Goal: Information Seeking & Learning: Learn about a topic

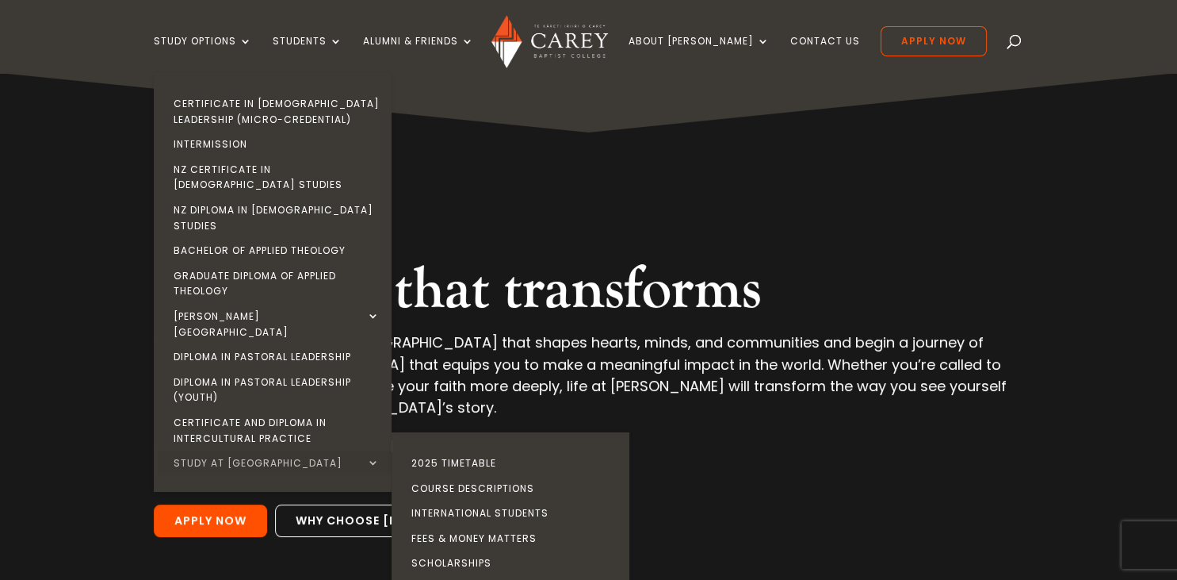
click at [396, 450] on link "Study at [GEOGRAPHIC_DATA]" at bounding box center [277, 462] width 238 height 25
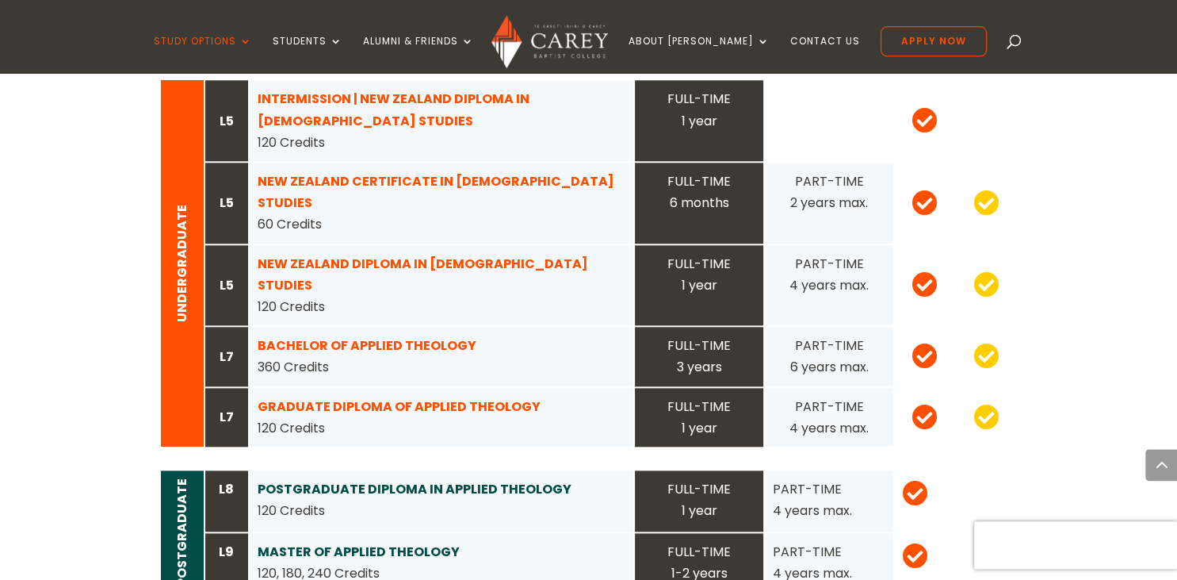
scroll to position [1646, 0]
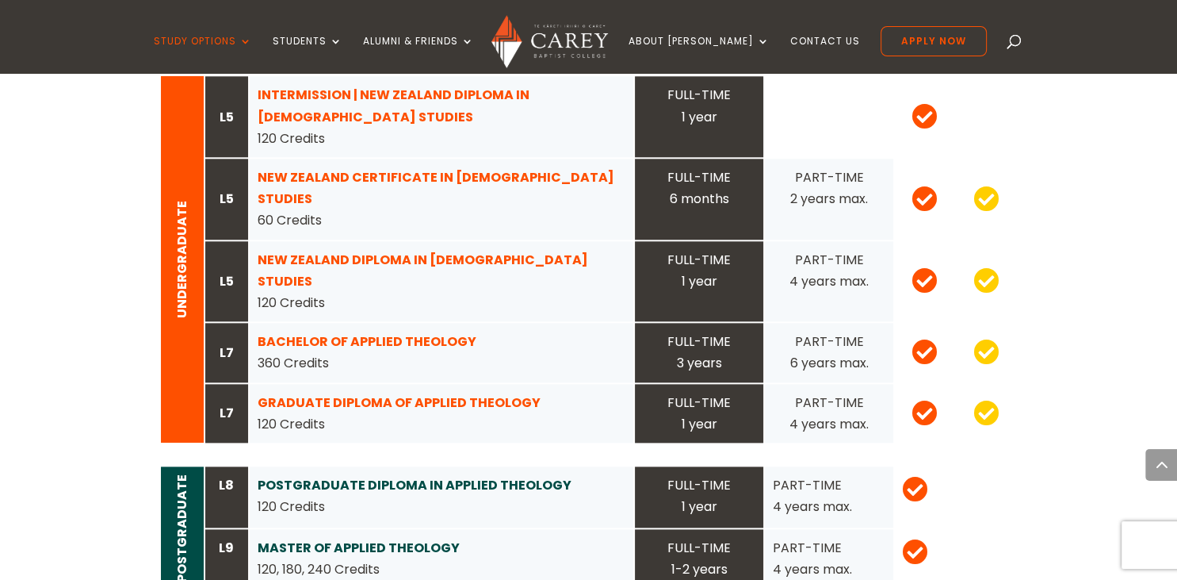
click at [309, 538] on strong "MASTER OF APPLIED THEOLOGY" at bounding box center [359, 547] width 202 height 18
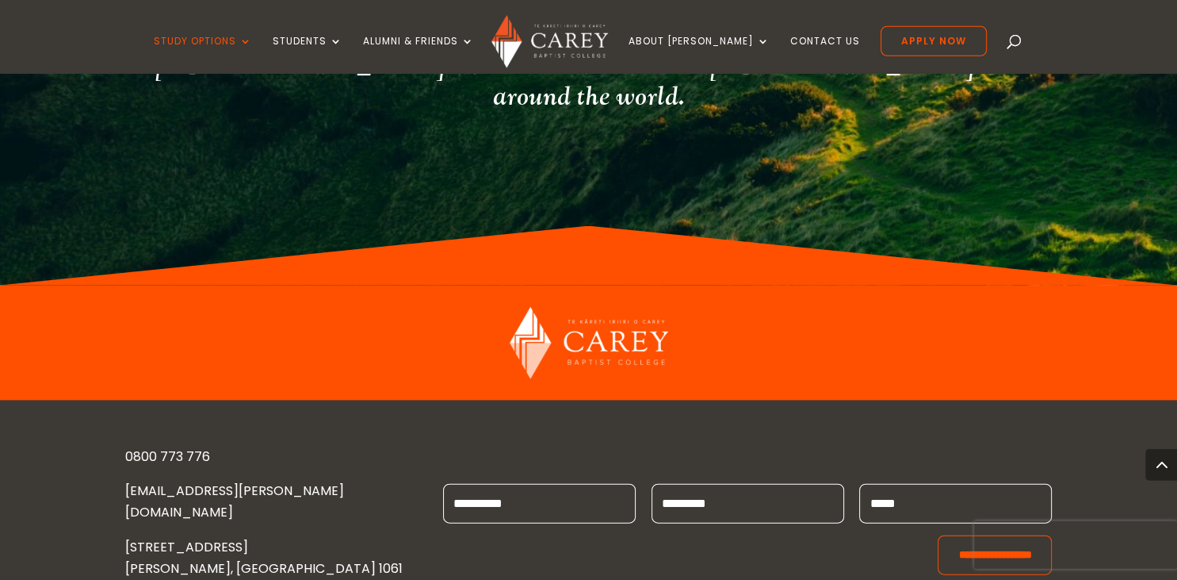
scroll to position [3377, 0]
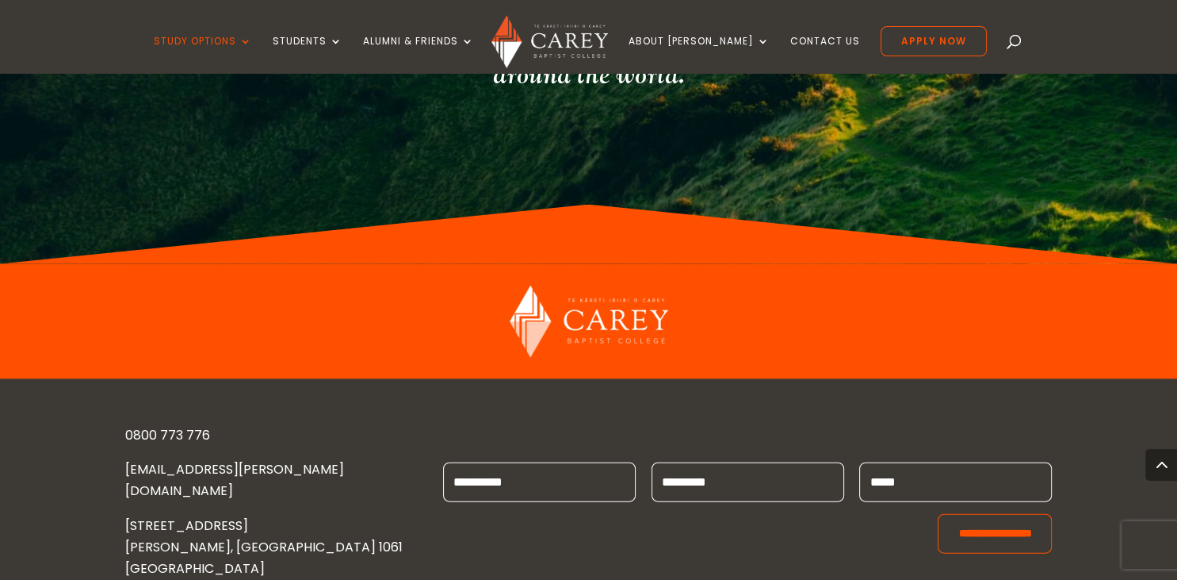
click at [515, 462] on input "First Name *" at bounding box center [539, 482] width 193 height 40
type input "***"
click at [718, 462] on input "Last Name *" at bounding box center [748, 482] width 193 height 40
type input "**"
click at [886, 462] on input "Email *" at bounding box center [955, 482] width 193 height 40
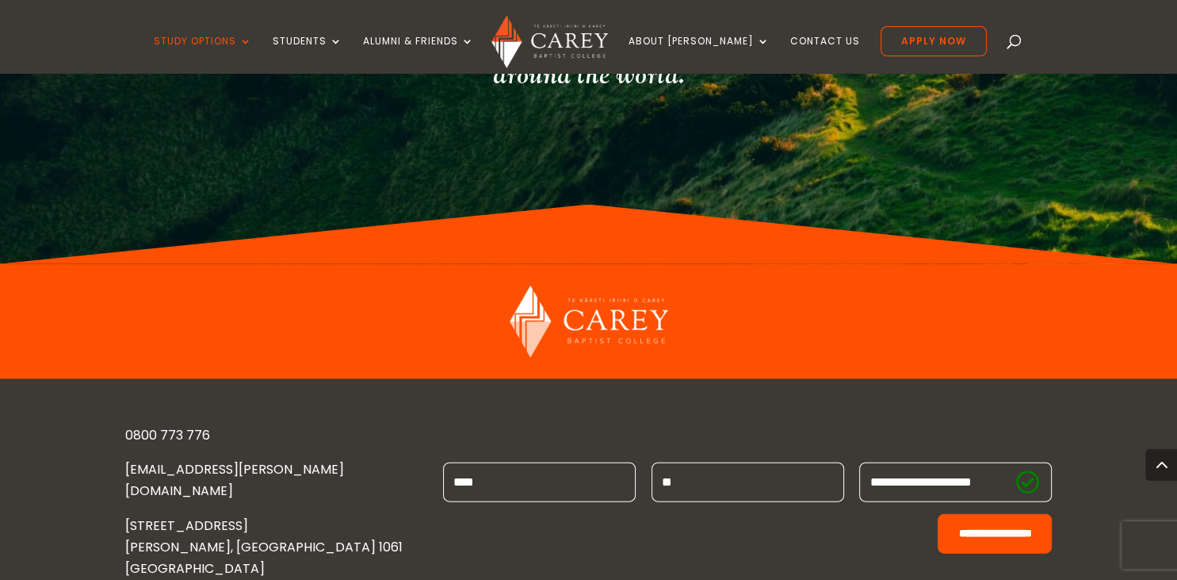
type input "**********"
click at [962, 514] on input "**********" at bounding box center [995, 534] width 114 height 40
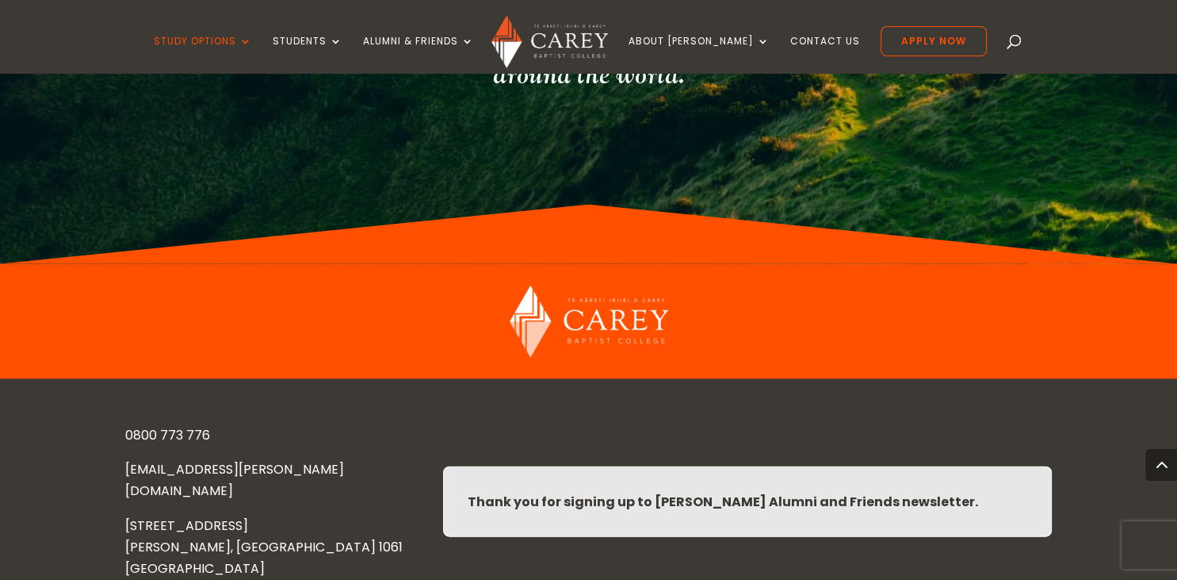
click at [1100, 379] on div "0800 773 776 ENQUIRIES@CAREY.AC.NZ 473 GREAT SOUTH ROAD PENROSE, AUCKLAND 1061 …" at bounding box center [588, 501] width 1177 height 245
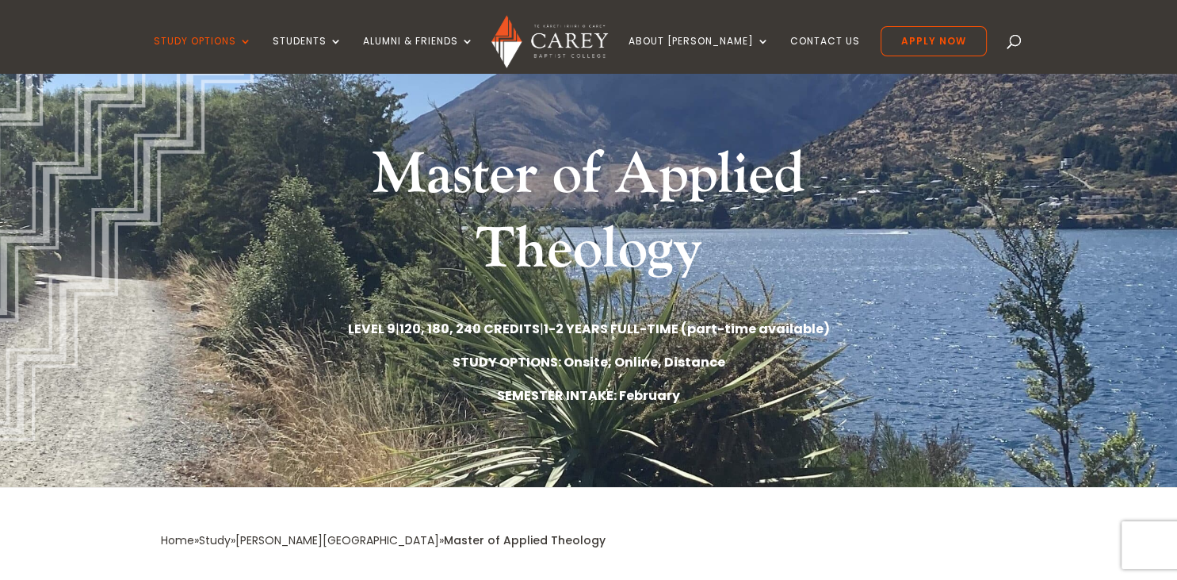
scroll to position [25, 0]
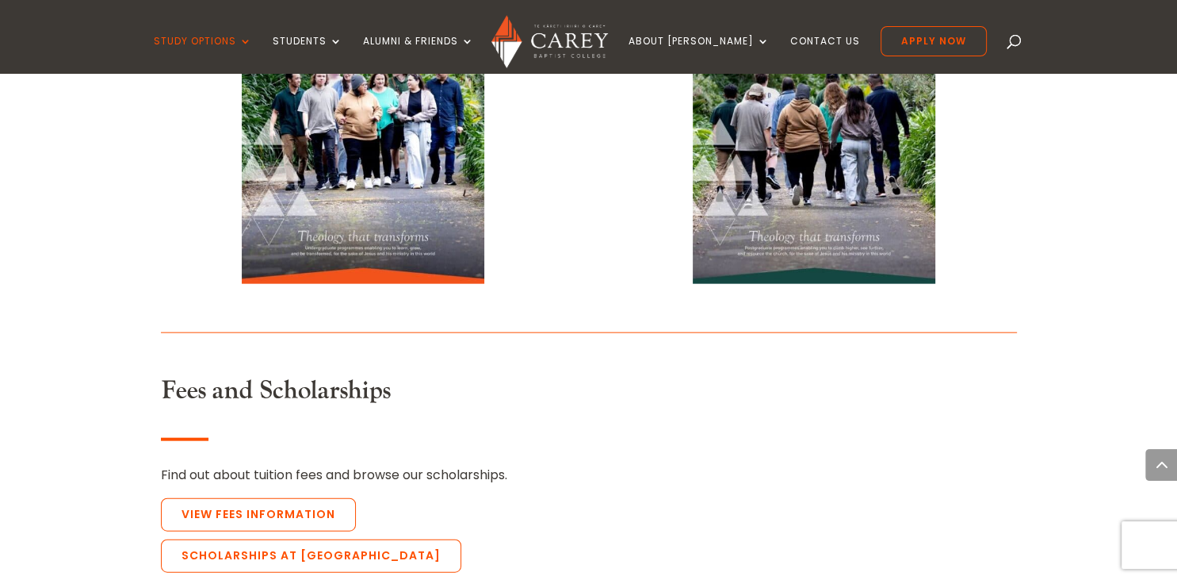
scroll to position [3488, 0]
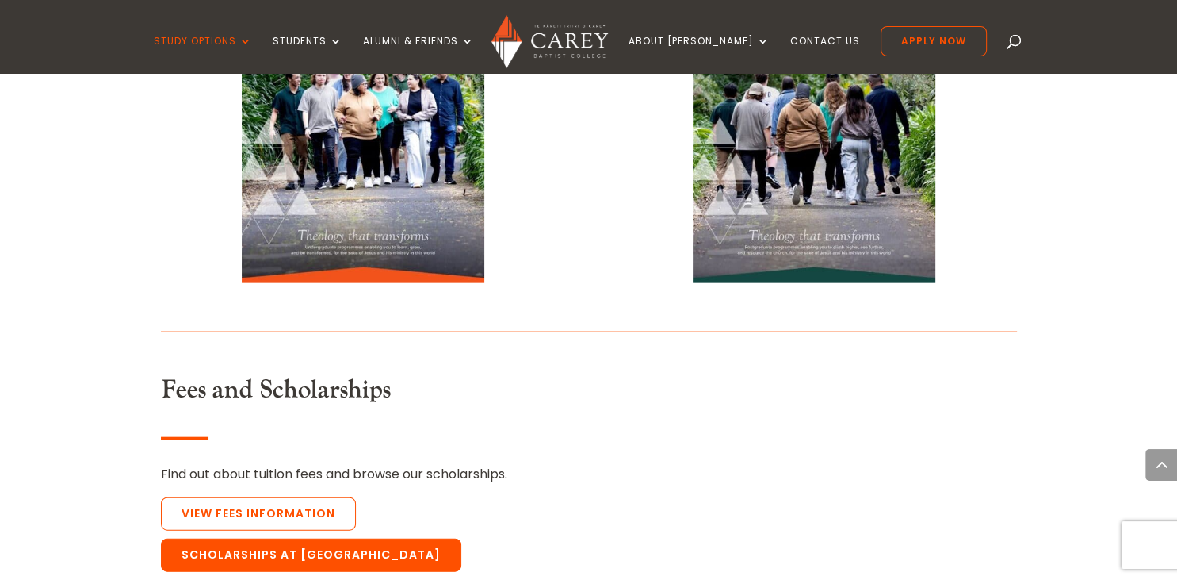
click at [437, 538] on link "Scholarships at [GEOGRAPHIC_DATA]" at bounding box center [311, 554] width 300 height 33
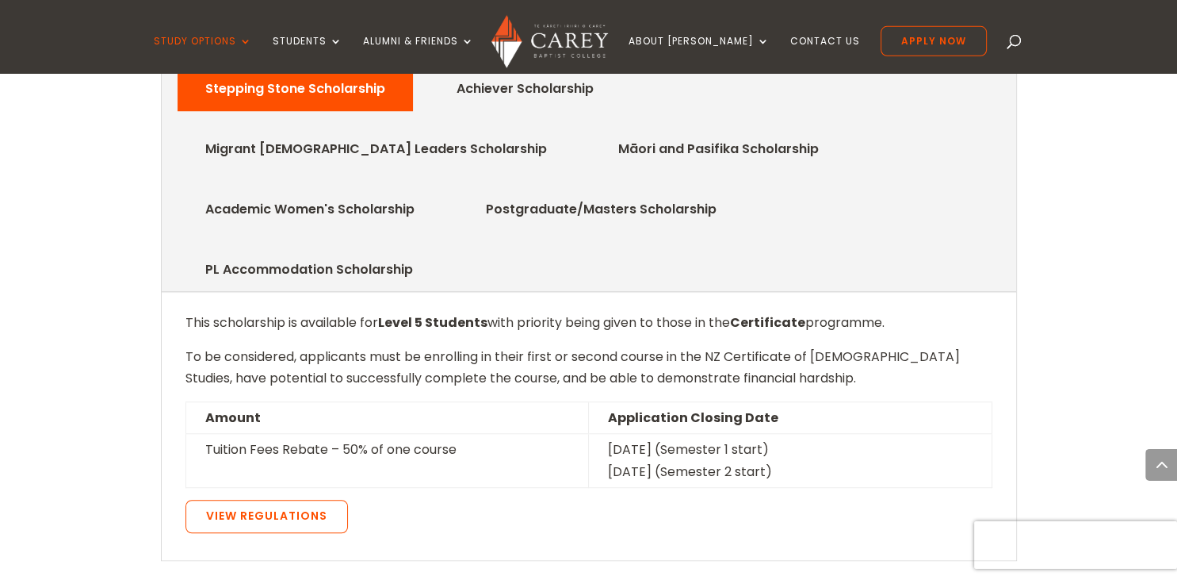
scroll to position [907, 0]
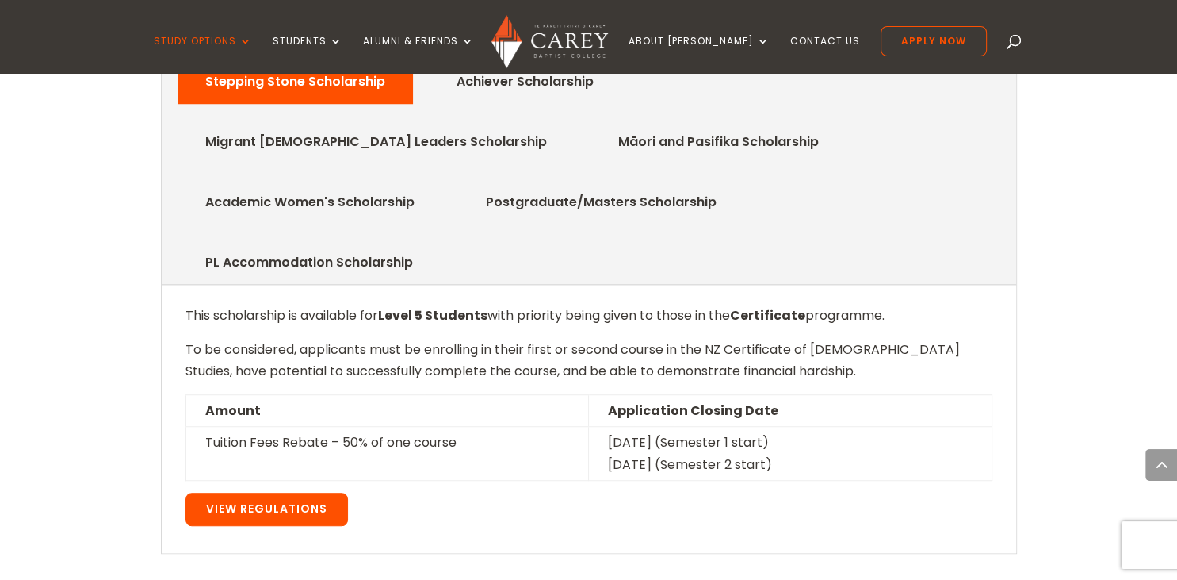
click at [276, 492] on link "View Regulations" at bounding box center [267, 508] width 163 height 33
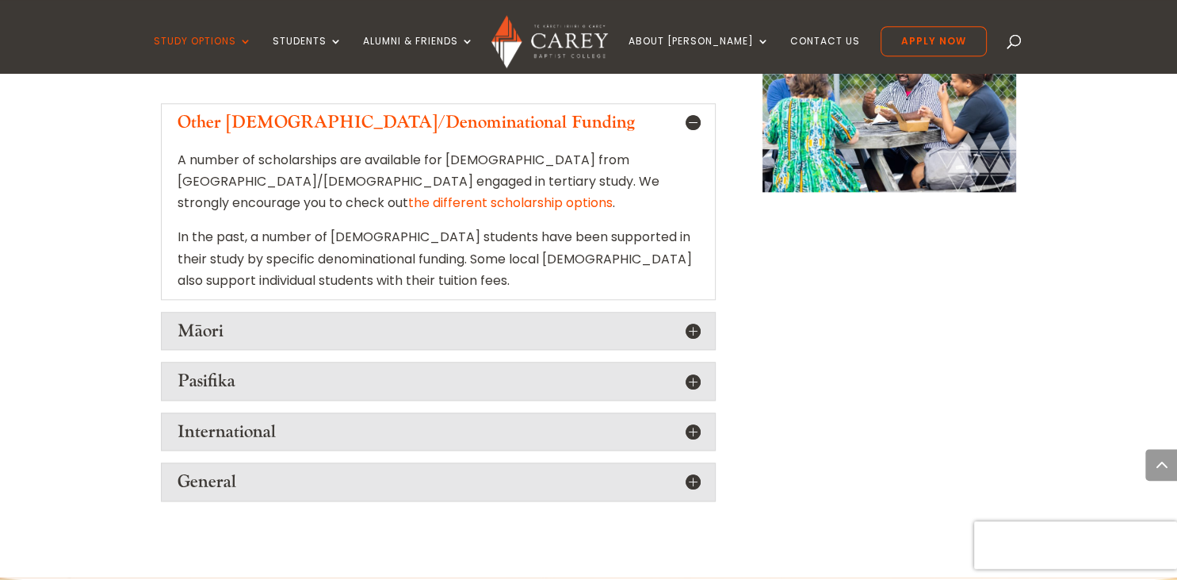
scroll to position [1721, 0]
click at [274, 420] on h5 "International" at bounding box center [439, 430] width 522 height 21
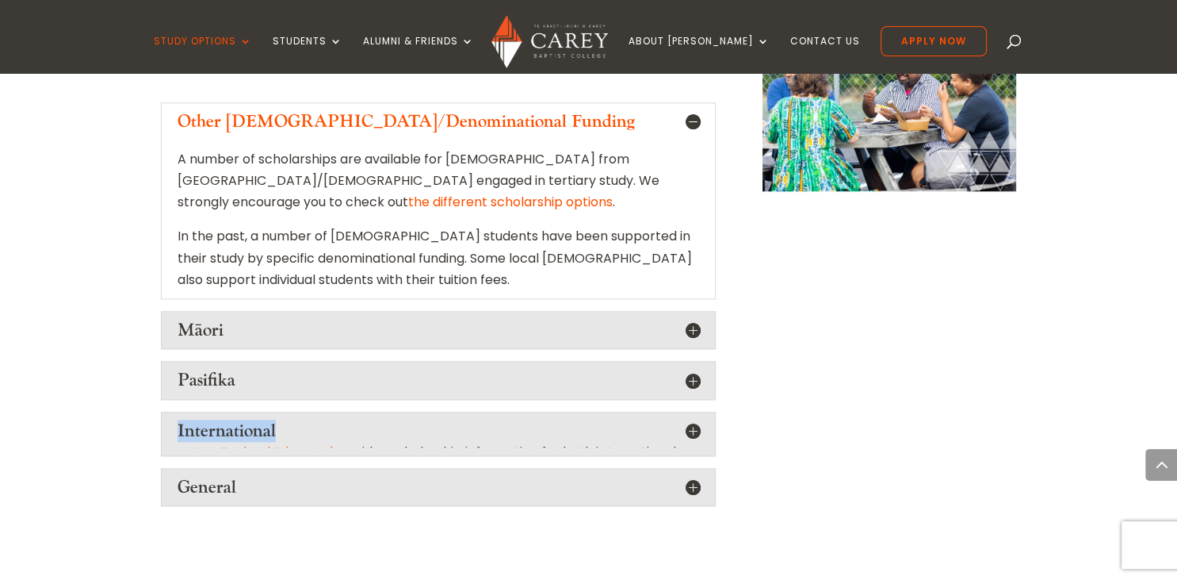
click at [274, 420] on h5 "International" at bounding box center [439, 430] width 522 height 21
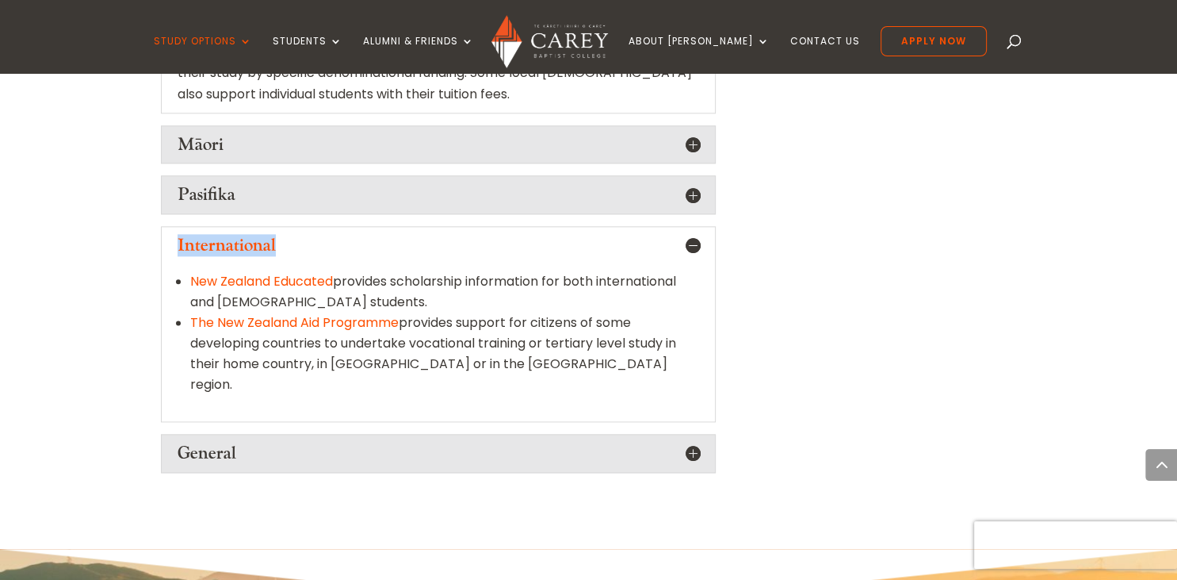
scroll to position [1916, 0]
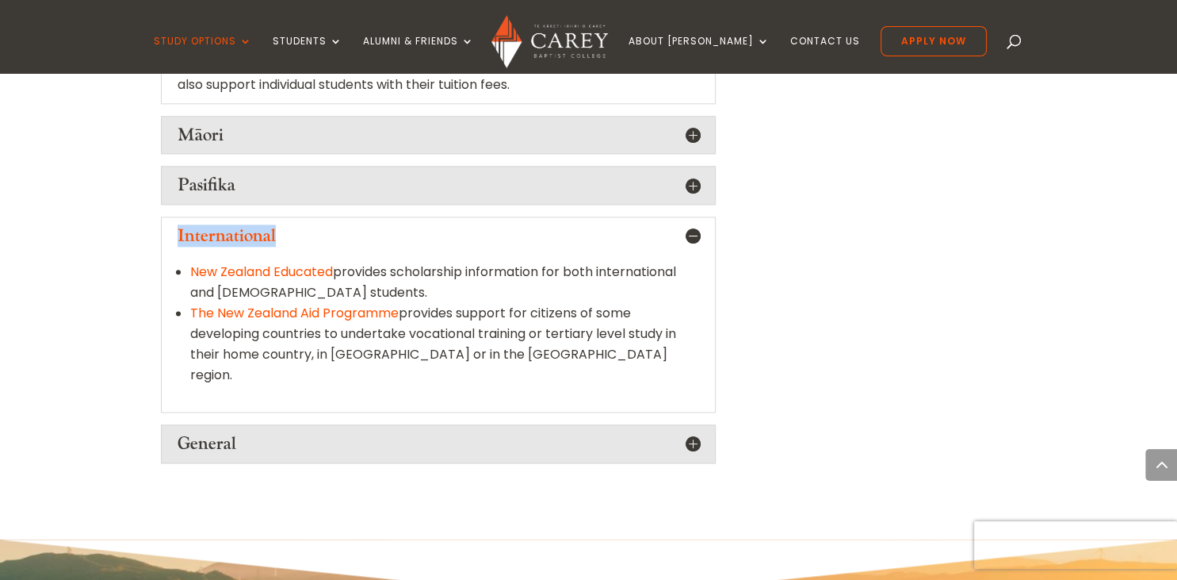
drag, startPoint x: 1172, startPoint y: 572, endPoint x: 1157, endPoint y: 404, distance: 169.5
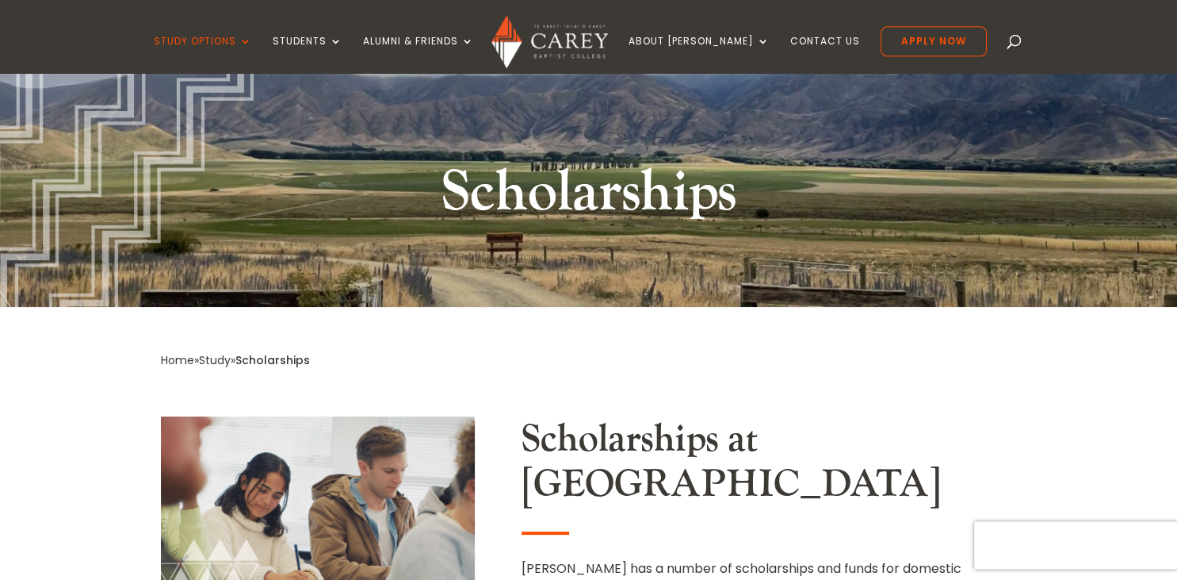
scroll to position [1, 0]
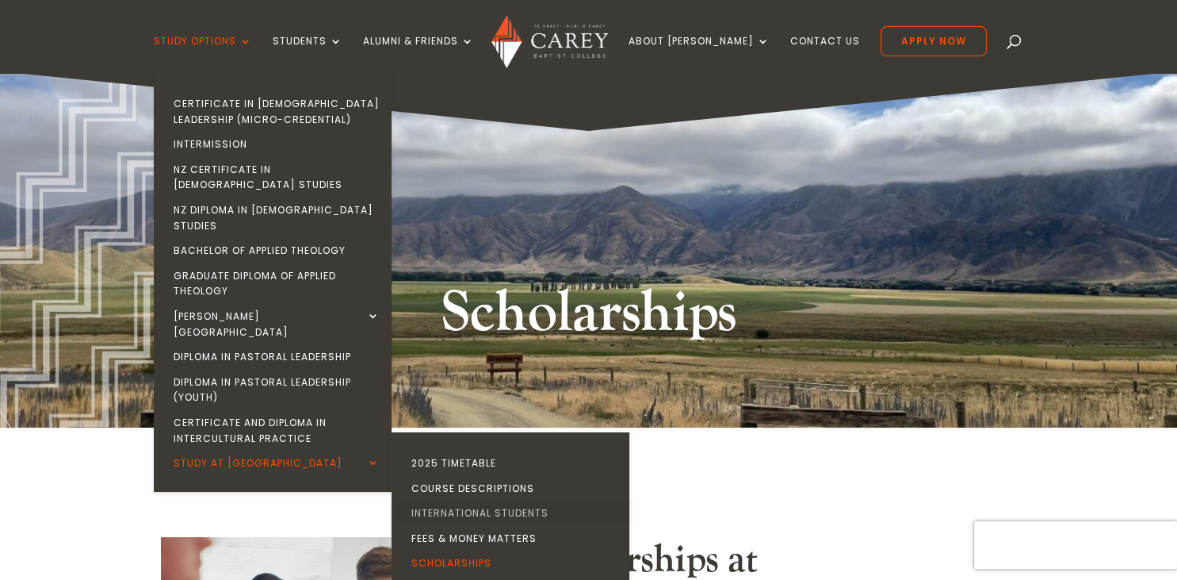
click at [499, 500] on link "International Students" at bounding box center [515, 512] width 238 height 25
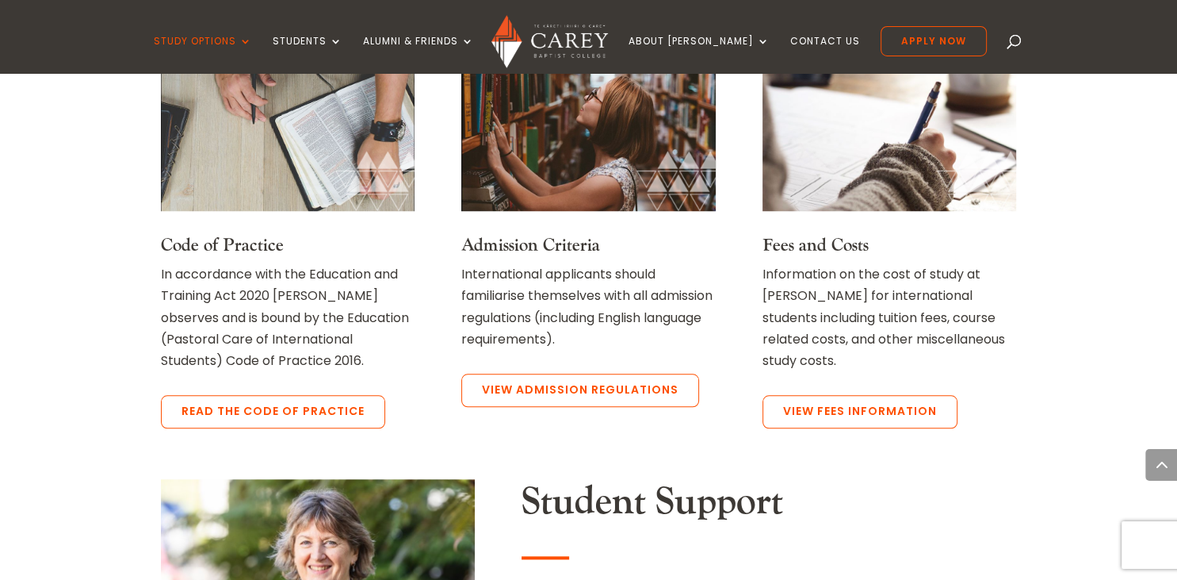
scroll to position [1325, 0]
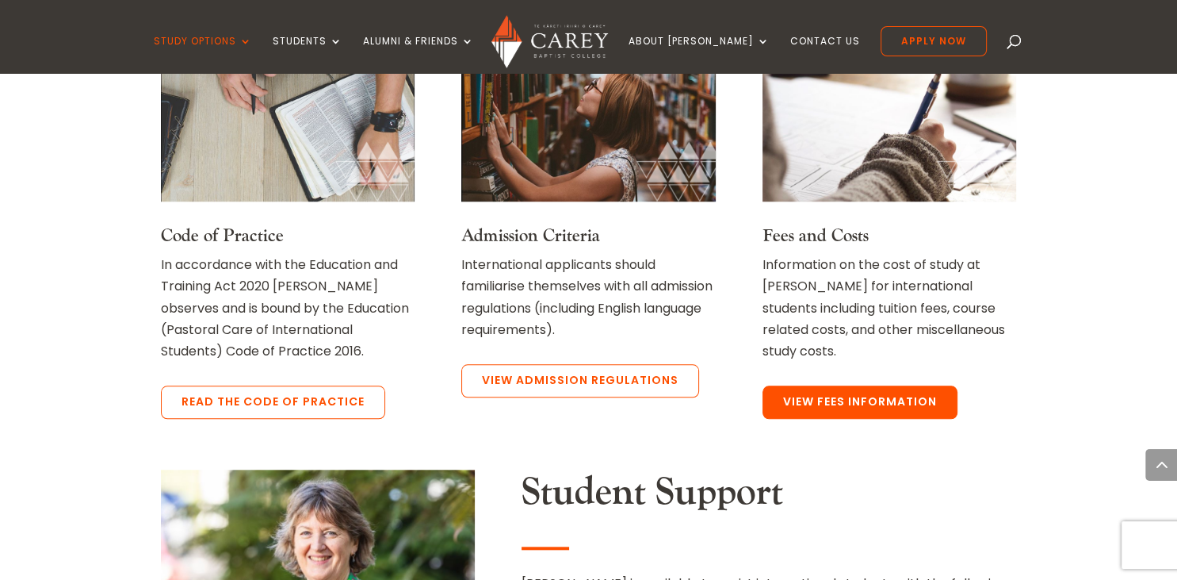
click at [870, 390] on link "View Fees Information" at bounding box center [860, 401] width 195 height 33
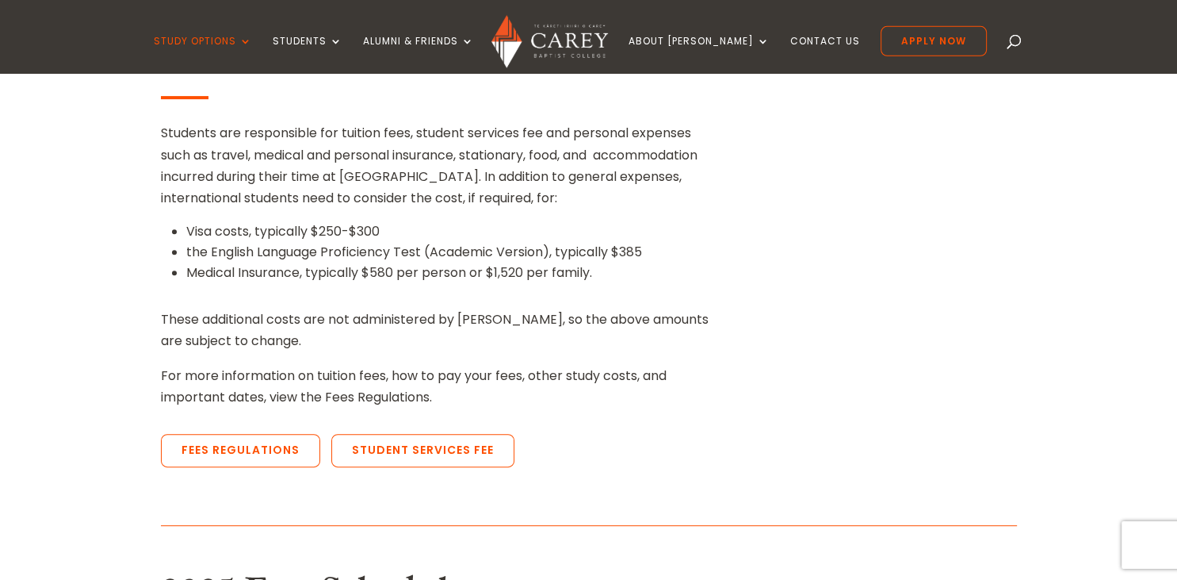
scroll to position [405, 0]
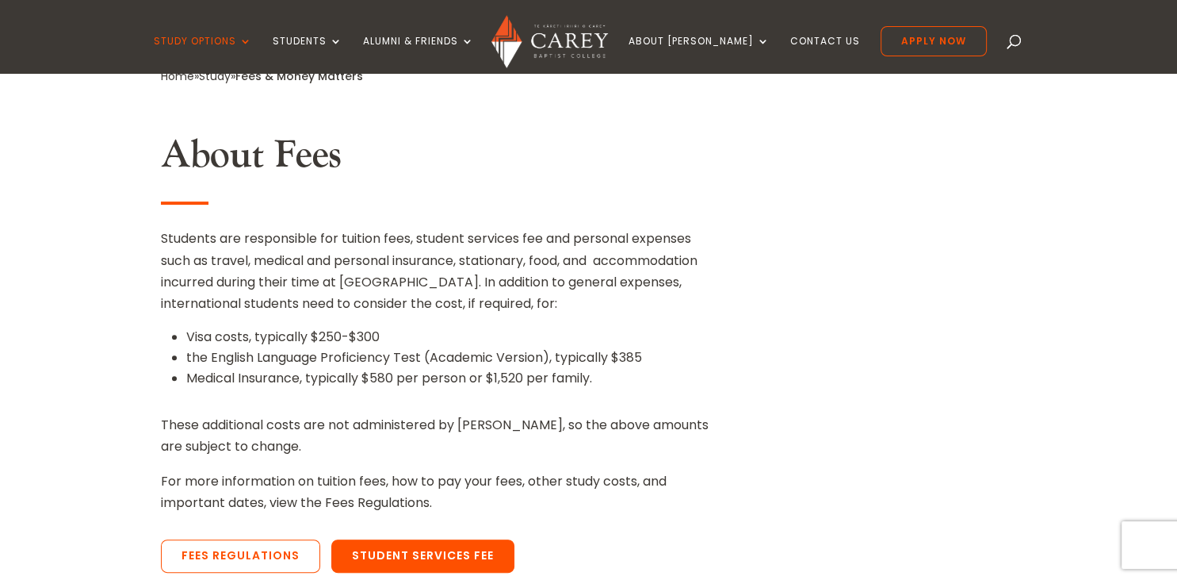
click at [419, 549] on link "Student Services Fee" at bounding box center [422, 555] width 183 height 33
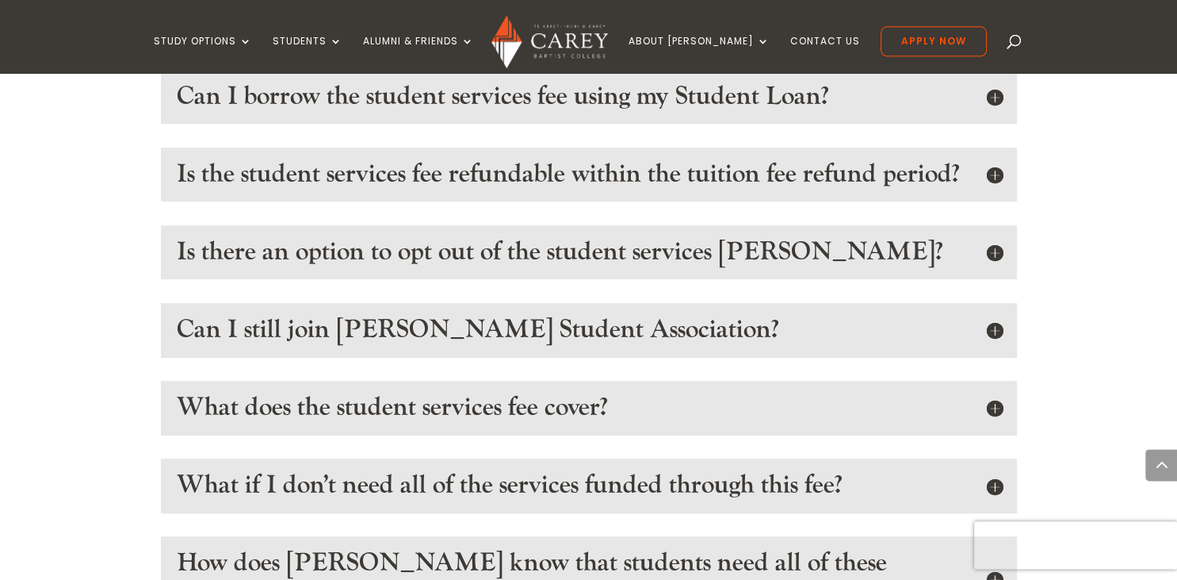
scroll to position [809, 0]
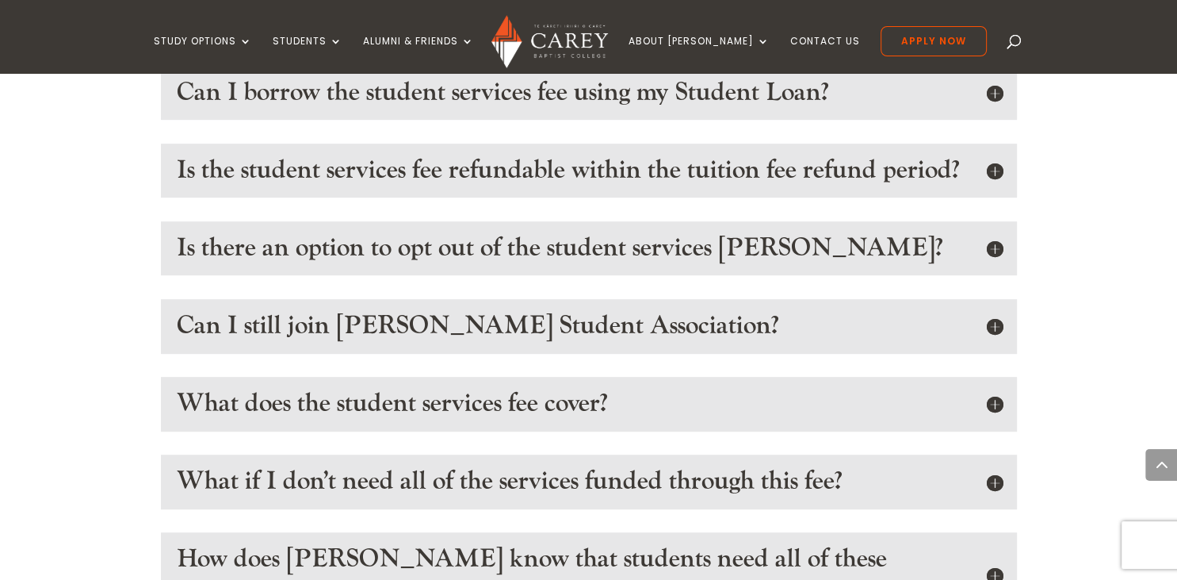
click at [526, 419] on h5 "What does the student services fee cover?" at bounding box center [589, 403] width 824 height 30
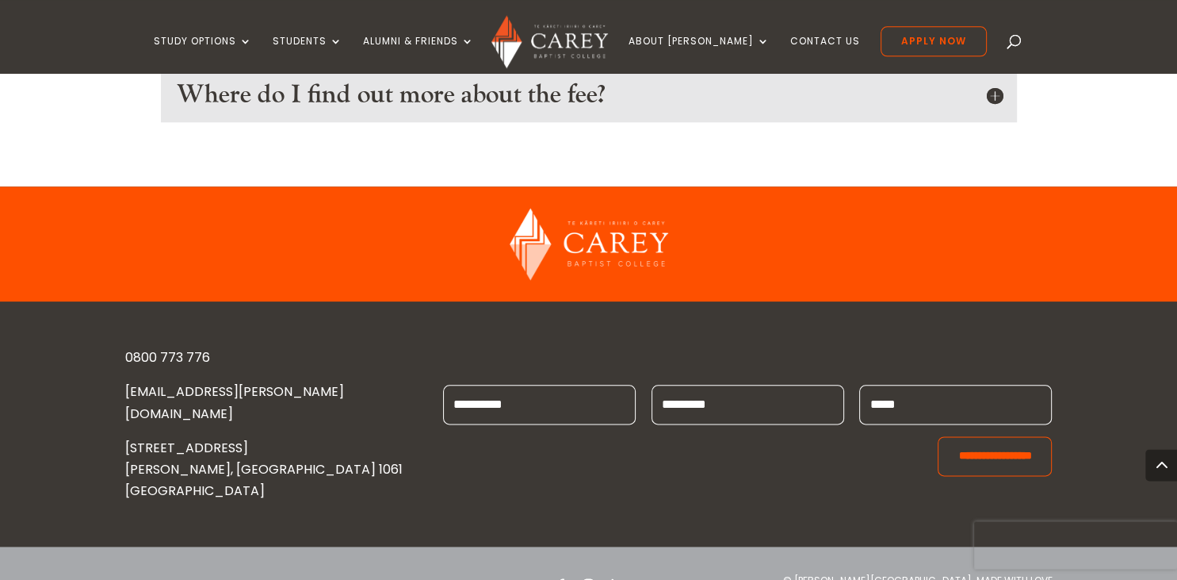
scroll to position [1819, 0]
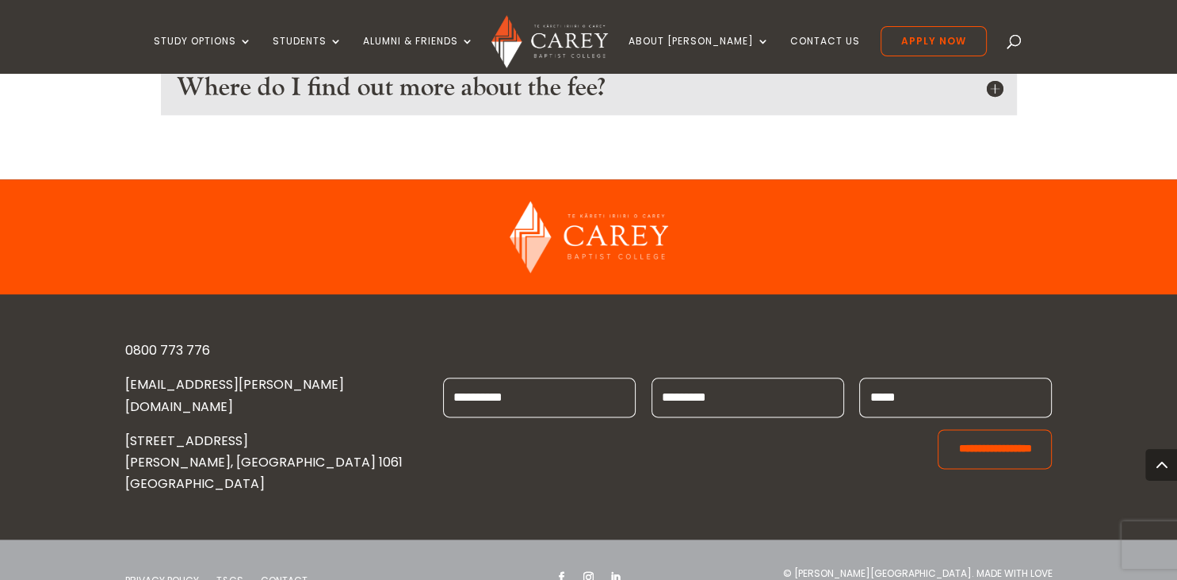
click at [476, 392] on input "First Name *" at bounding box center [539, 397] width 193 height 40
type input "***"
click at [680, 392] on input "Last Name *" at bounding box center [748, 397] width 193 height 40
type input "**"
click at [936, 391] on input "Email *" at bounding box center [955, 397] width 193 height 40
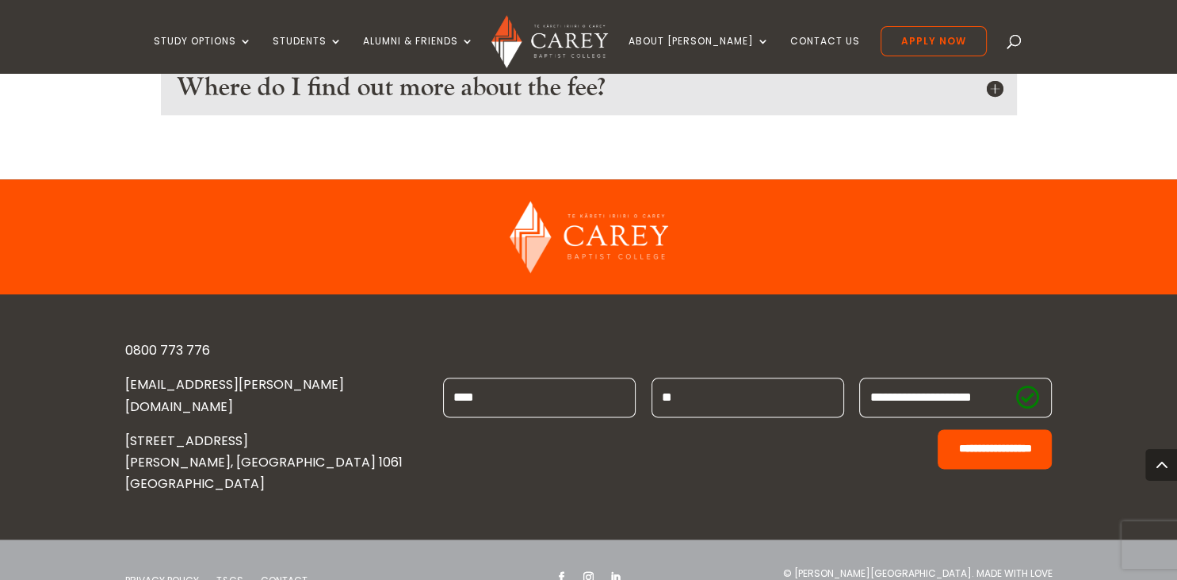
type input "**********"
click at [957, 438] on input "**********" at bounding box center [995, 449] width 114 height 40
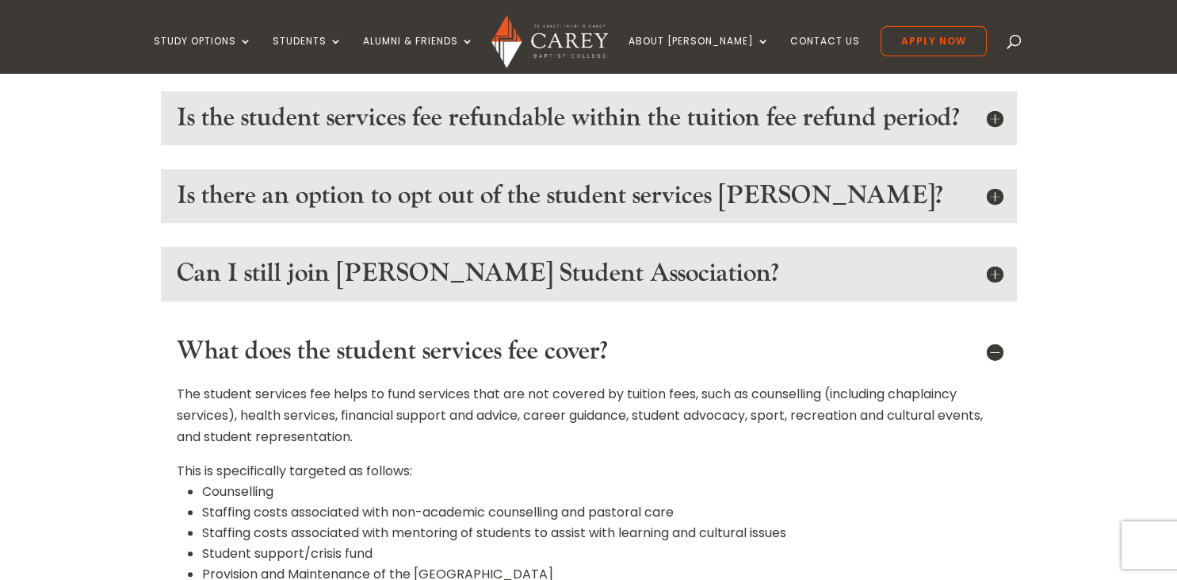
scroll to position [382, 0]
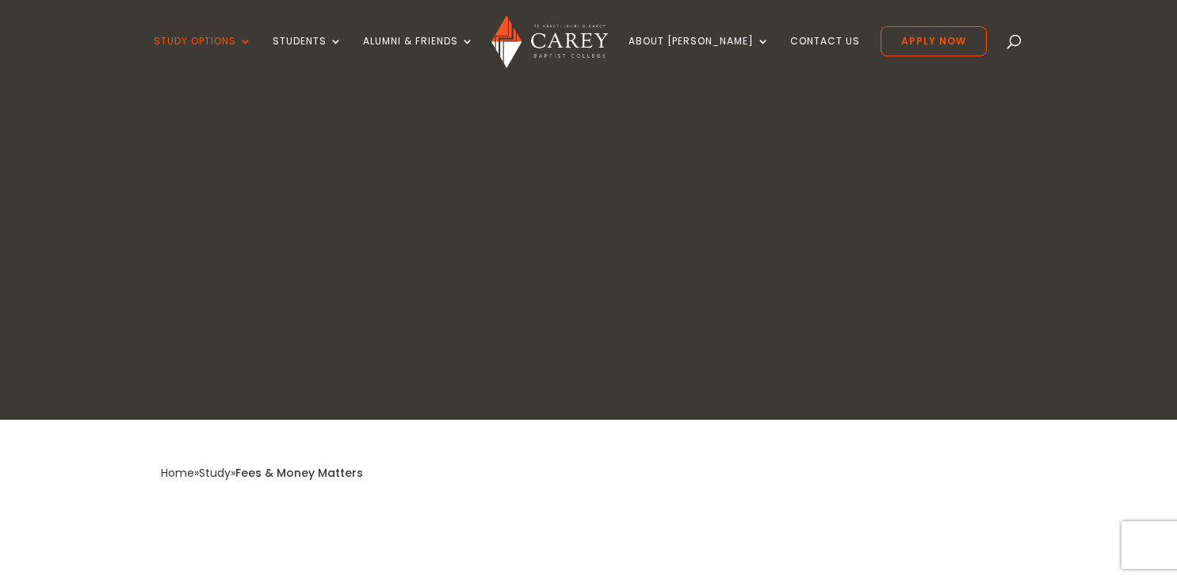
scroll to position [405, 0]
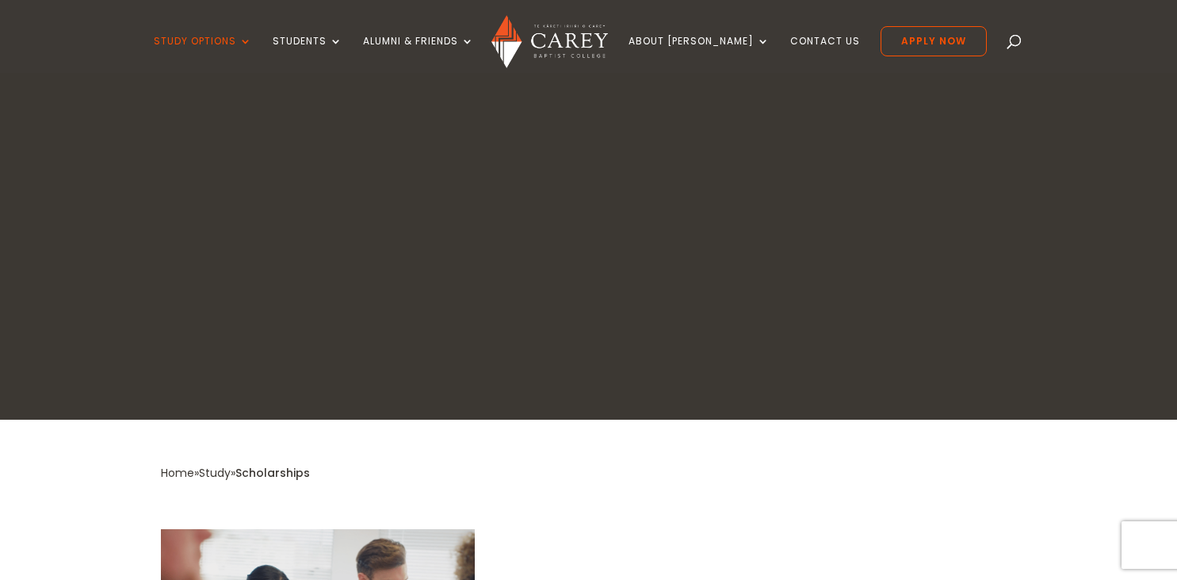
scroll to position [1, 0]
